Goal: Information Seeking & Learning: Understand process/instructions

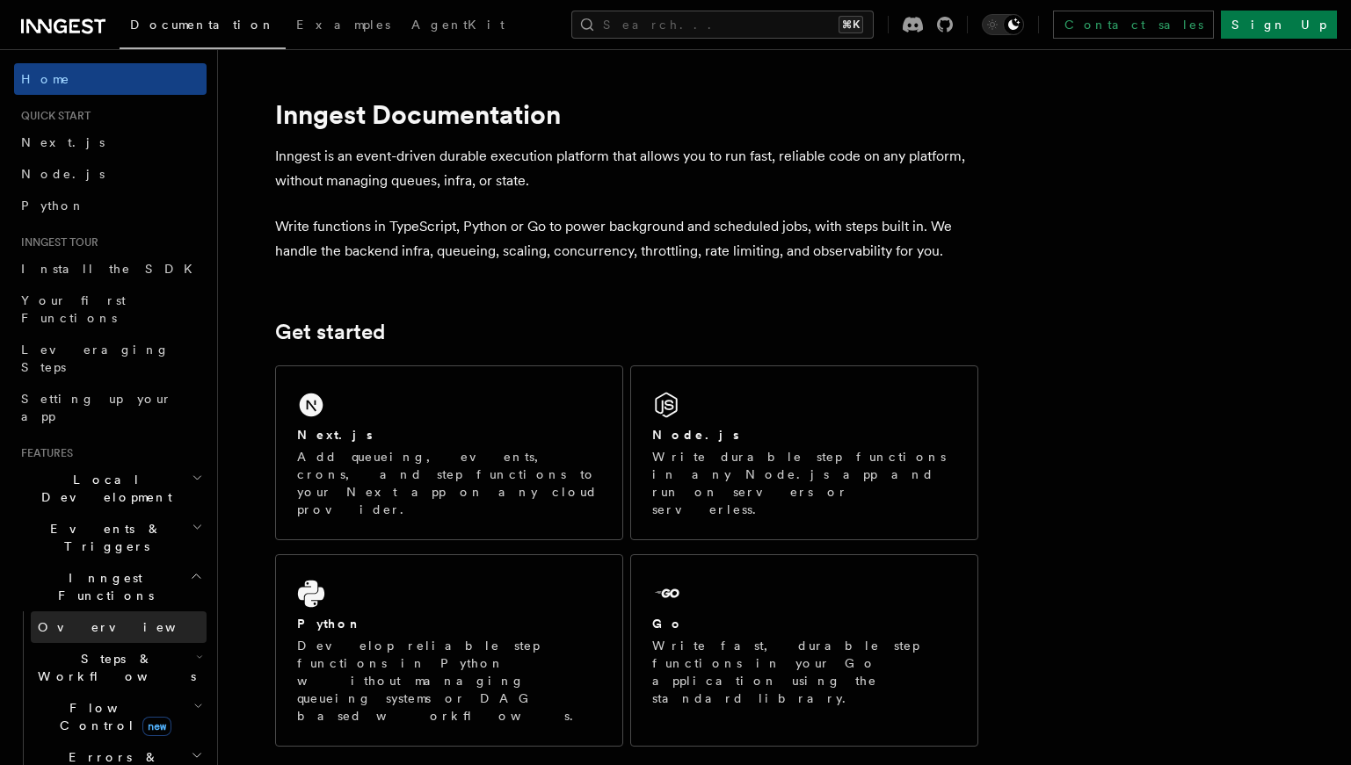
scroll to position [112, 0]
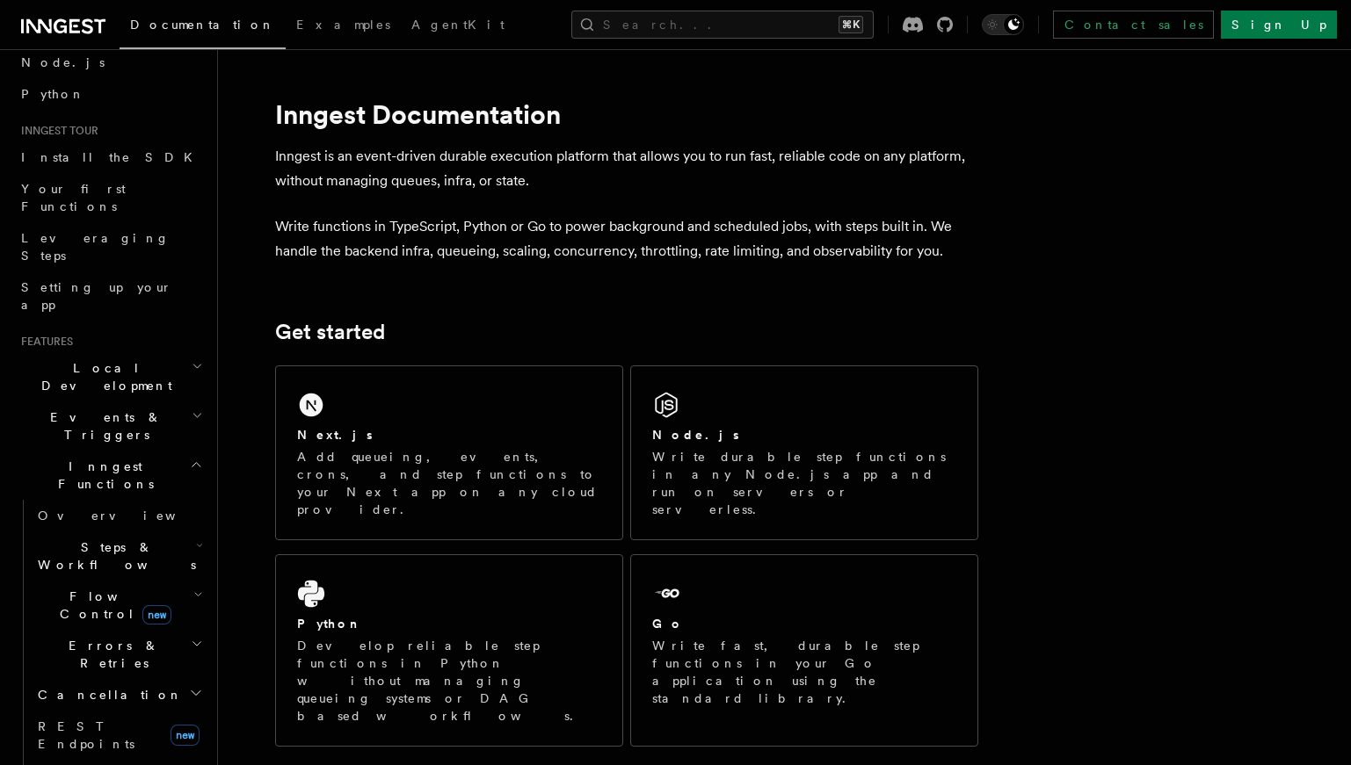
click at [157, 532] on h2 "Steps & Workflows" at bounding box center [119, 556] width 176 height 49
click at [104, 621] on span "Function steps" at bounding box center [121, 628] width 135 height 14
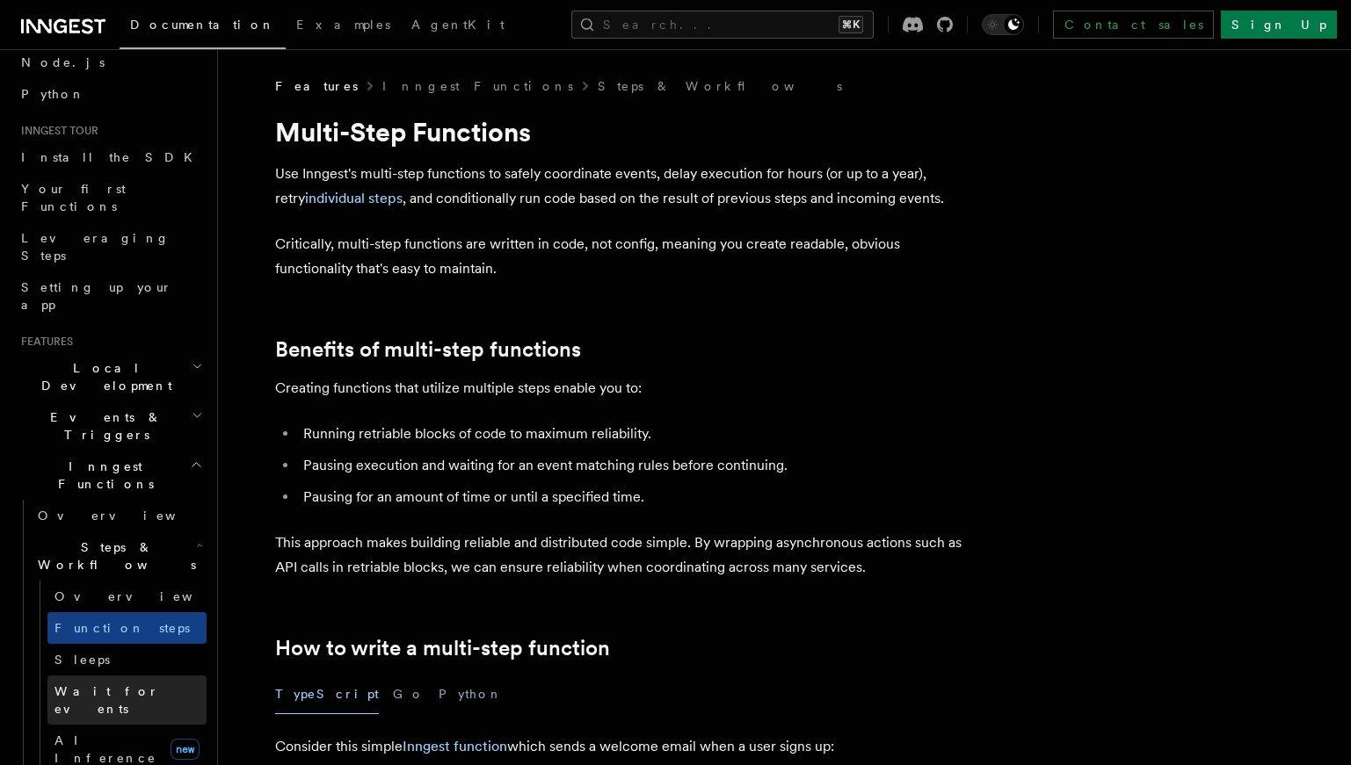
click at [126, 685] on span "Wait for events" at bounding box center [106, 701] width 105 height 32
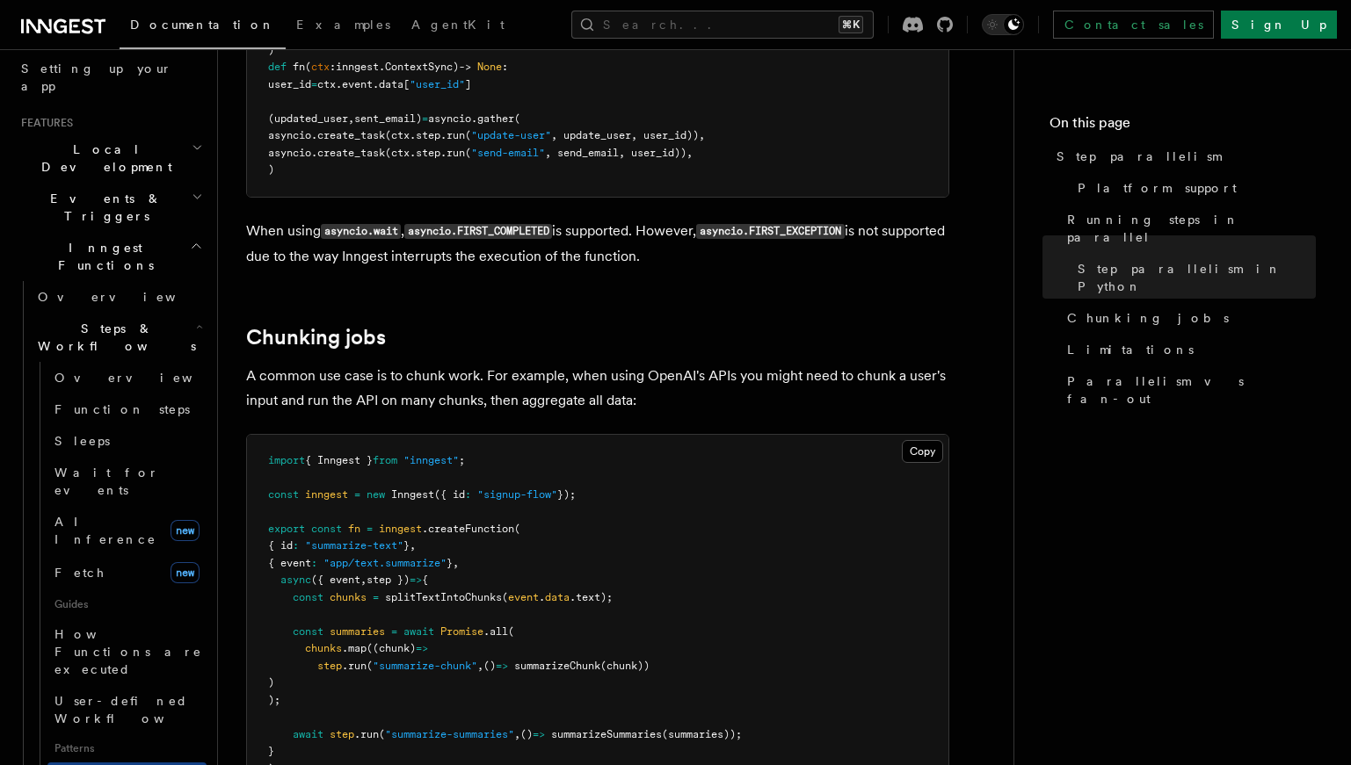
scroll to position [2358, 0]
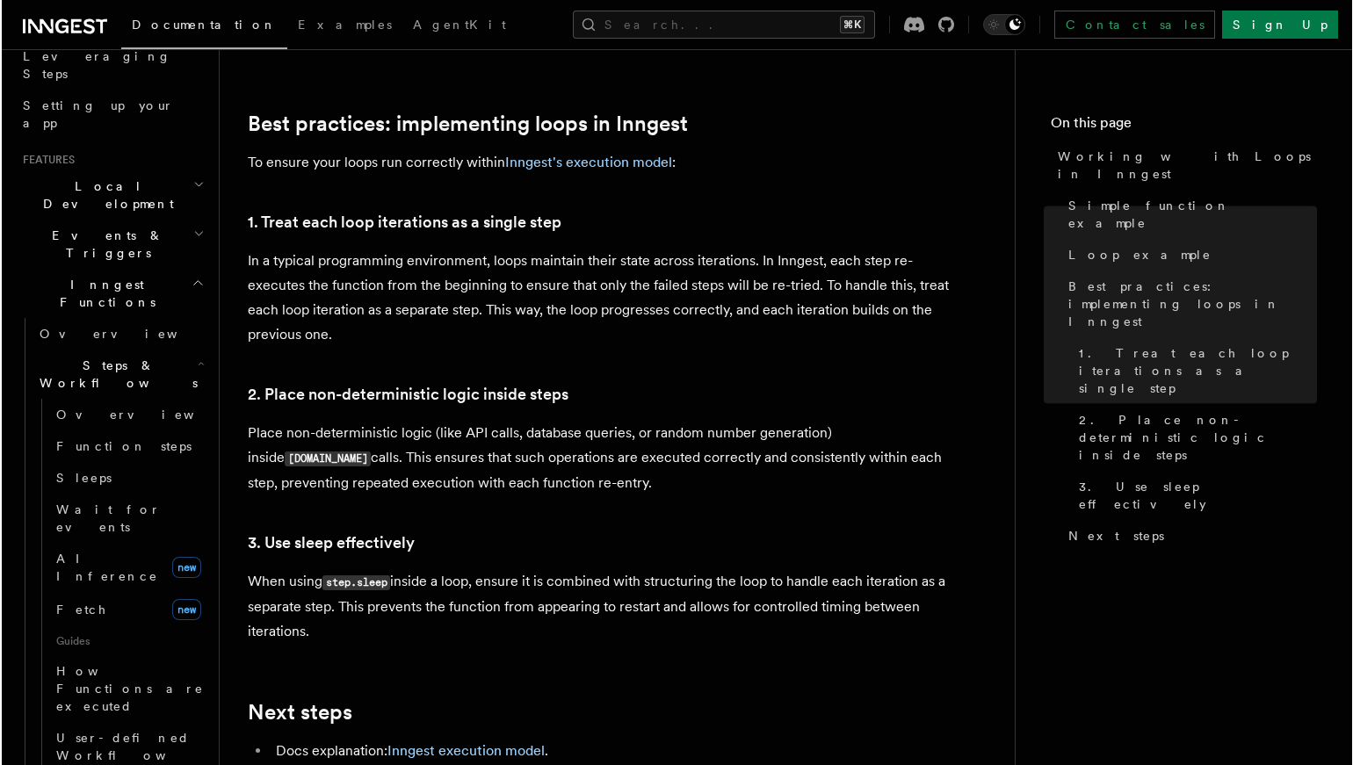
scroll to position [2741, 0]
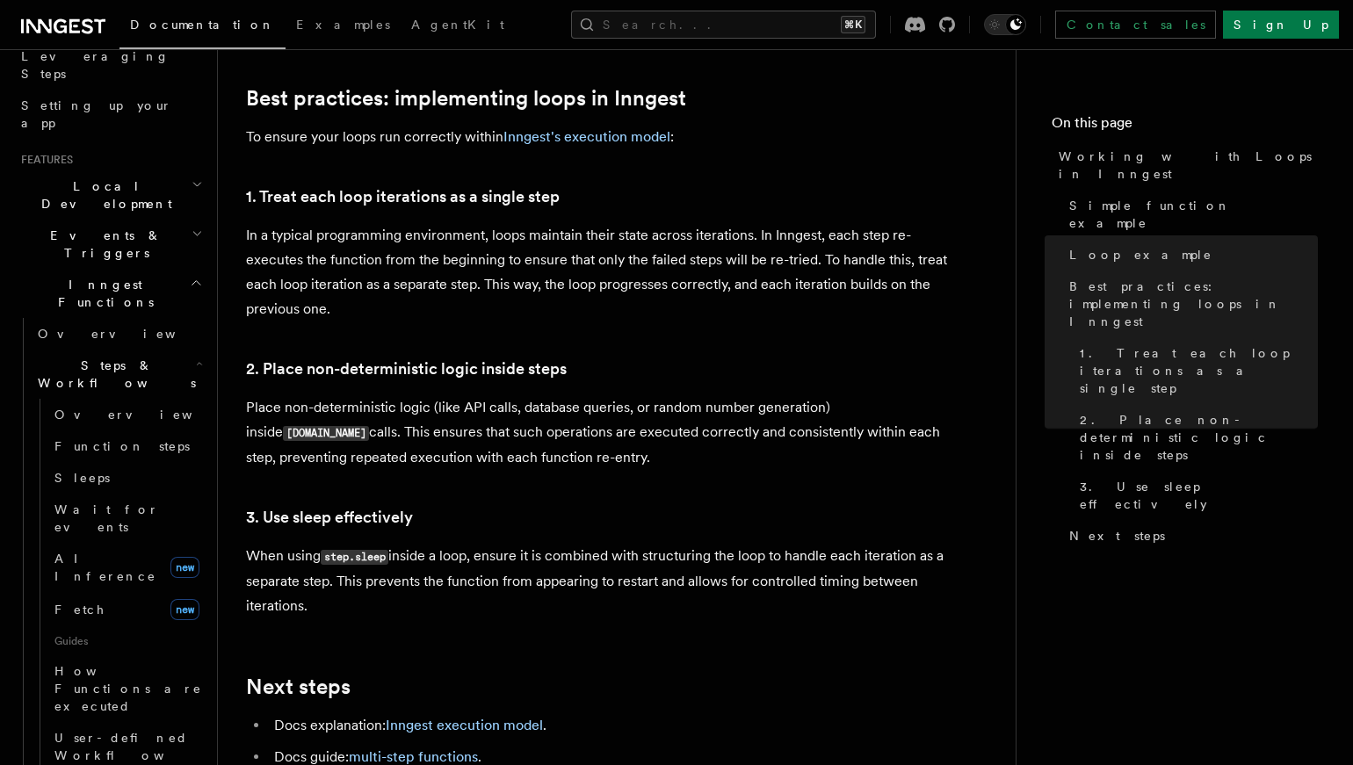
click at [568, 435] on p "Place non-deterministic logic (like API calls, database queries, or random numb…" at bounding box center [597, 432] width 703 height 75
drag, startPoint x: 373, startPoint y: 597, endPoint x: 242, endPoint y: 175, distance: 441.9
copy article "1. Treat each loop iterations as a single step In a typical programming environ…"
